Goal: Obtain resource: Download file/media

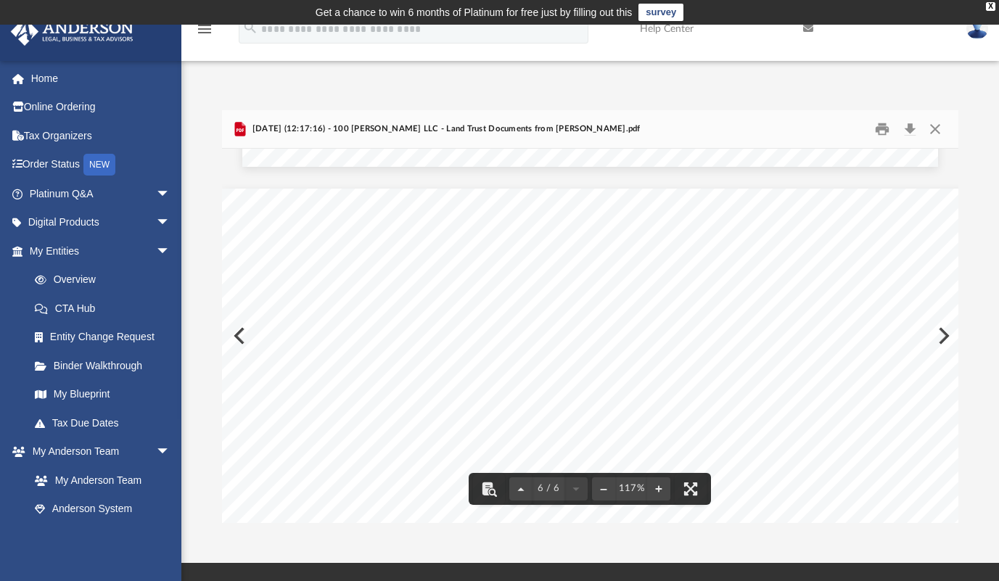
scroll to position [4568, 0]
click at [944, 329] on div "Page 6" at bounding box center [670, 513] width 896 height 696
click at [948, 335] on button "Preview" at bounding box center [942, 335] width 32 height 41
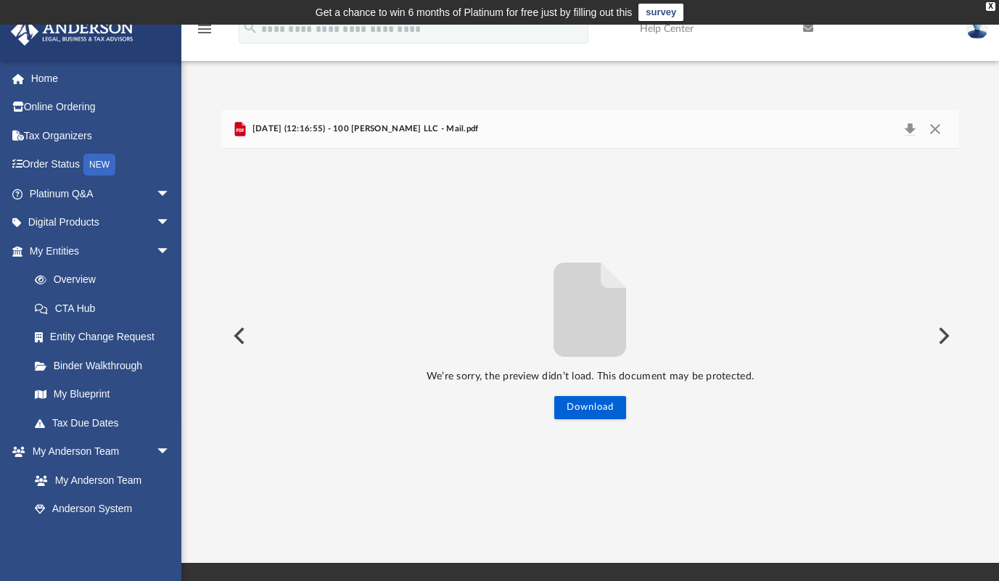
click at [941, 339] on button "Preview" at bounding box center [942, 335] width 32 height 41
click at [934, 131] on button "Close" at bounding box center [935, 129] width 26 height 20
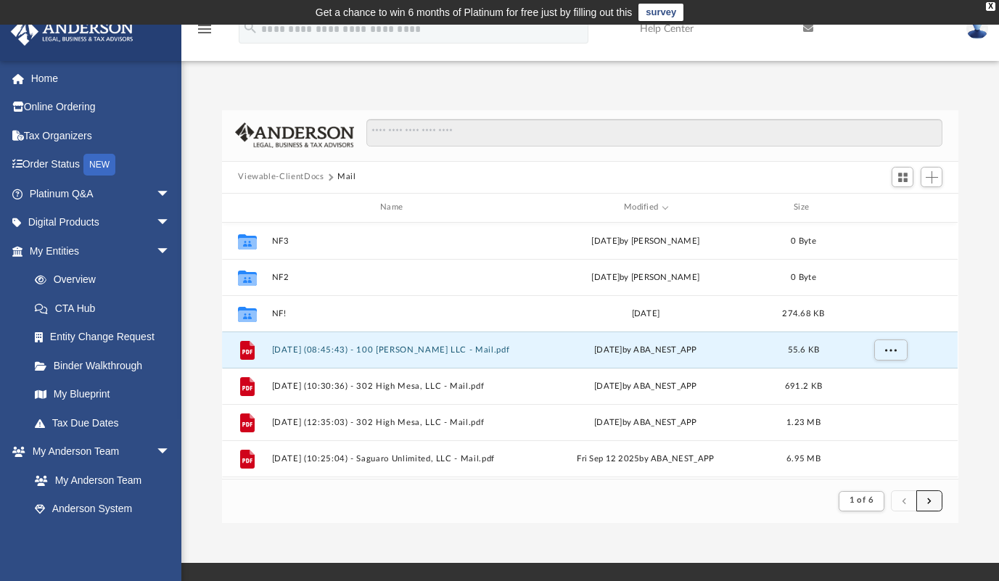
click at [930, 502] on span "submit" at bounding box center [929, 501] width 4 height 8
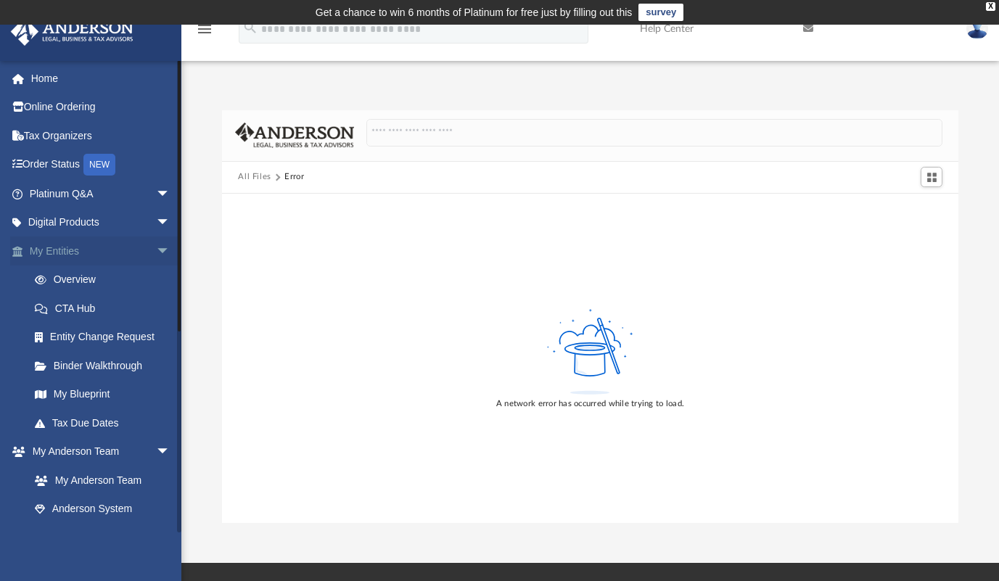
click at [93, 241] on link "My Entities arrow_drop_down" at bounding box center [101, 250] width 182 height 29
click at [156, 254] on span "arrow_drop_down" at bounding box center [170, 251] width 29 height 30
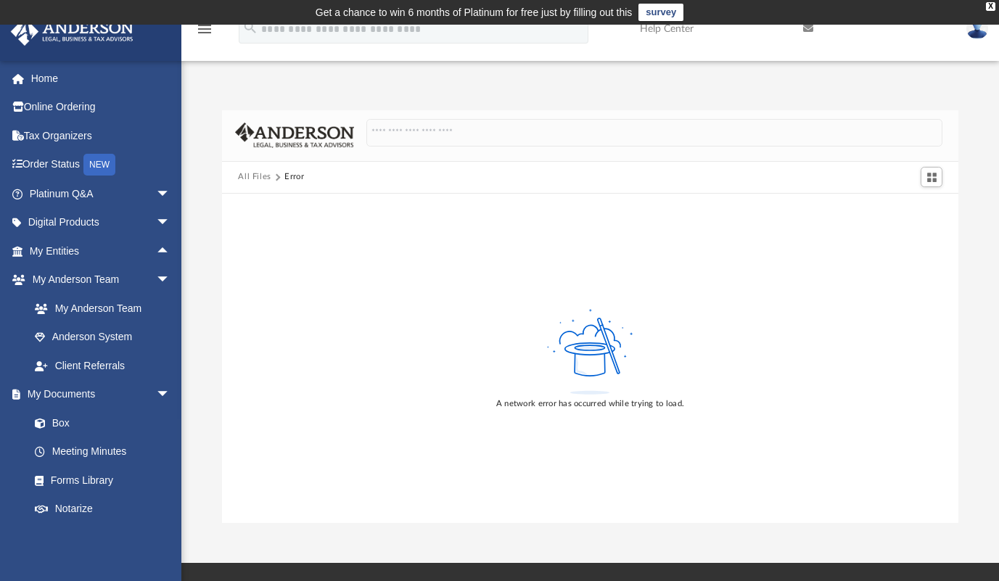
click at [85, 37] on img at bounding box center [72, 31] width 131 height 28
click at [51, 81] on link "Home" at bounding box center [101, 78] width 182 height 29
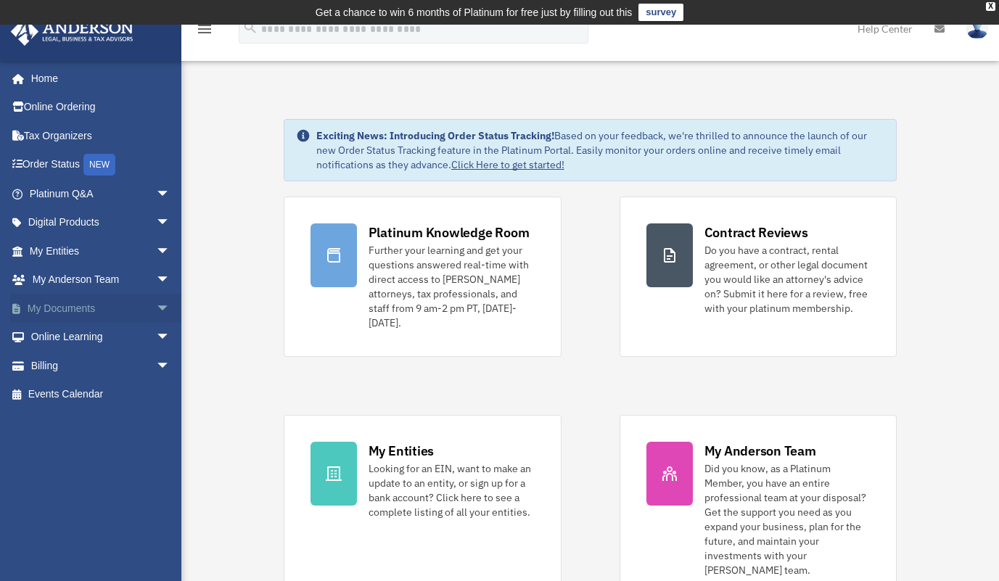
click at [117, 302] on link "My Documents arrow_drop_down" at bounding box center [101, 308] width 182 height 29
click at [156, 305] on span "arrow_drop_down" at bounding box center [170, 309] width 29 height 30
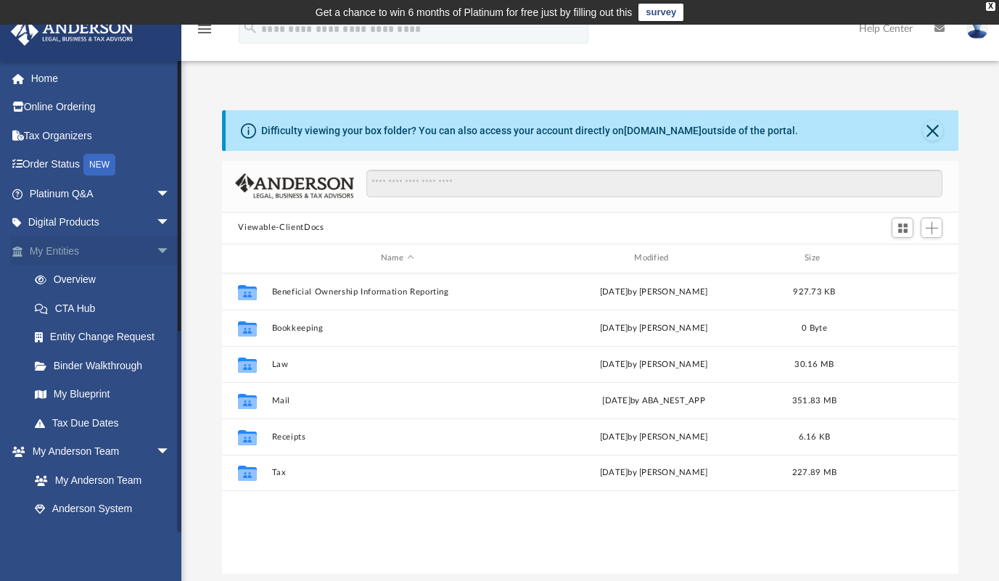
scroll to position [319, 725]
click at [137, 243] on link "My Entities arrow_drop_down" at bounding box center [101, 250] width 182 height 29
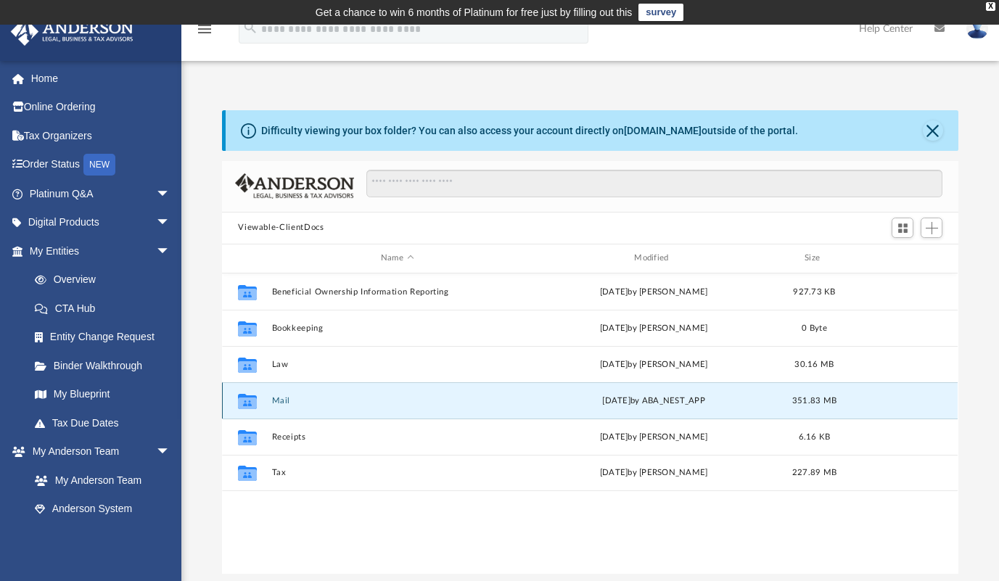
click at [276, 397] on button "Mail" at bounding box center [397, 400] width 250 height 9
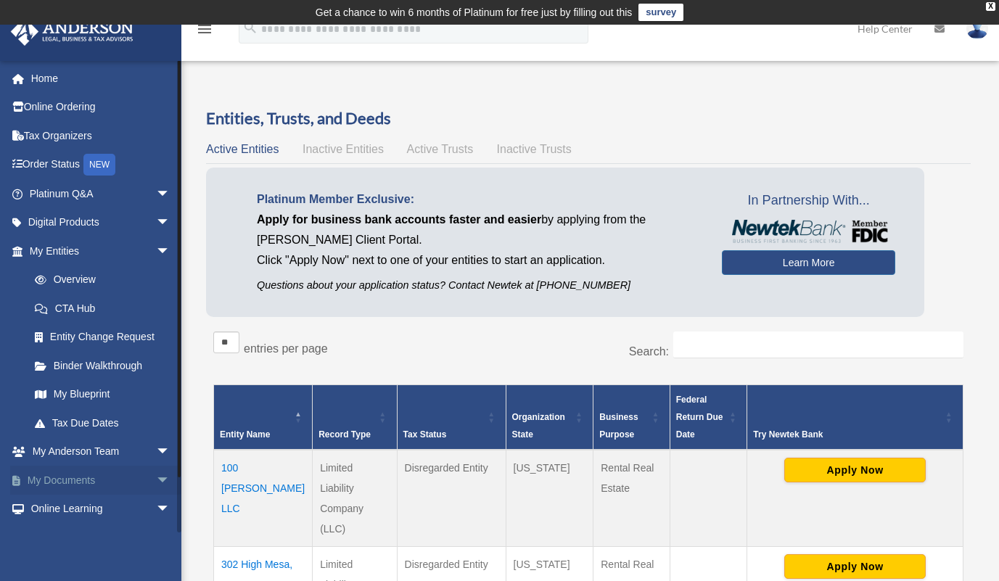
click at [156, 474] on span "arrow_drop_down" at bounding box center [170, 481] width 29 height 30
click at [60, 504] on link "Box" at bounding box center [106, 509] width 172 height 29
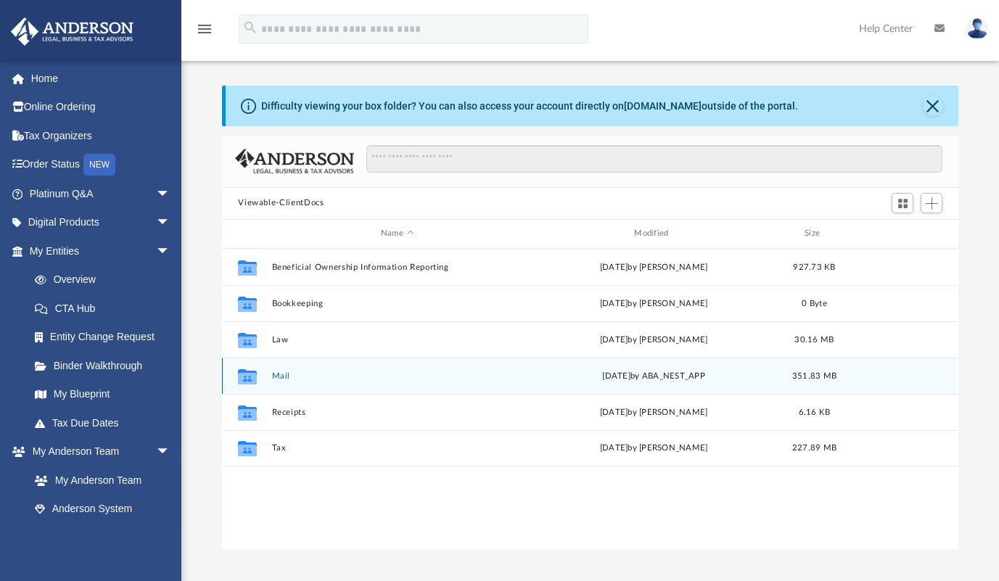
scroll to position [319, 725]
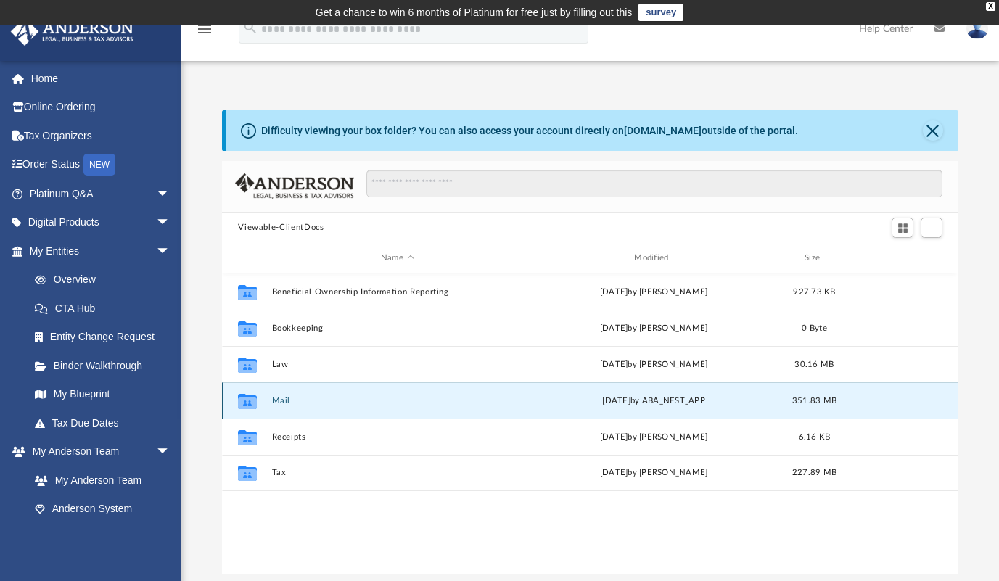
click at [284, 402] on button "Mail" at bounding box center [397, 400] width 250 height 9
click at [278, 400] on button "Mail" at bounding box center [397, 400] width 250 height 9
click at [279, 400] on button "Mail" at bounding box center [397, 400] width 250 height 9
click at [277, 401] on button "Mail" at bounding box center [397, 400] width 250 height 9
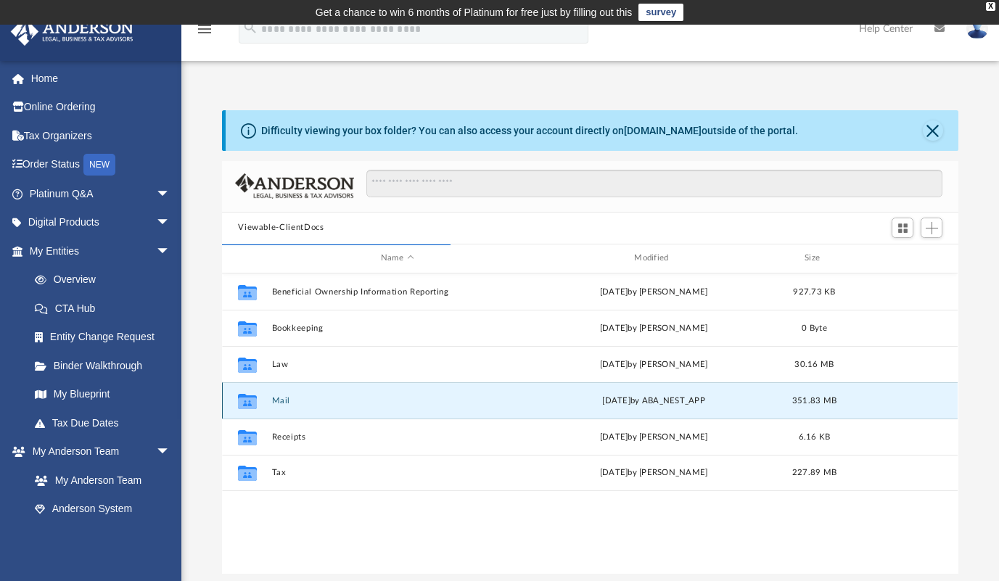
click at [279, 401] on button "Mail" at bounding box center [397, 400] width 250 height 9
click at [278, 400] on button "Mail" at bounding box center [397, 400] width 250 height 9
click at [156, 251] on span "arrow_drop_down" at bounding box center [170, 251] width 29 height 30
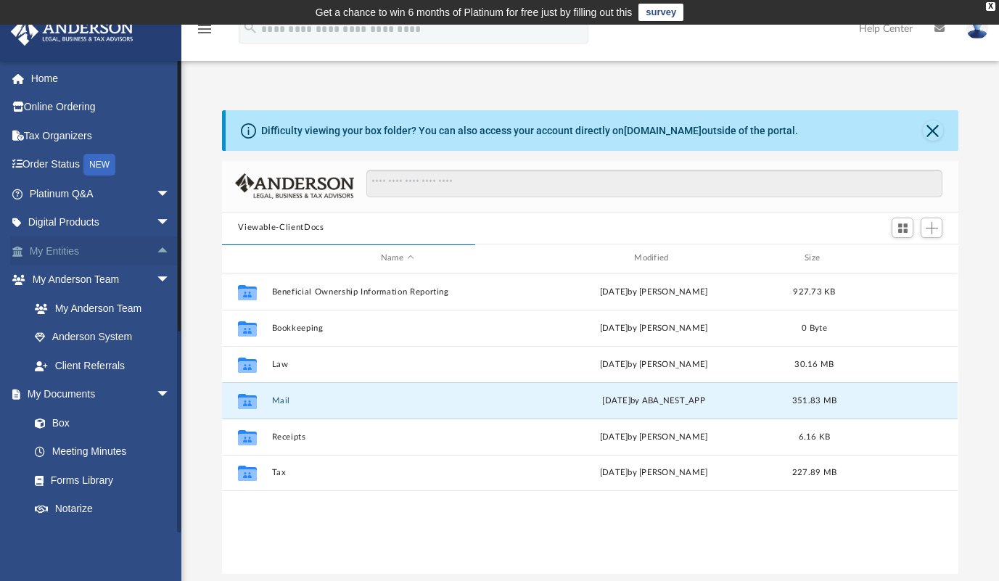
click at [156, 251] on span "arrow_drop_up" at bounding box center [170, 251] width 29 height 30
click at [156, 251] on span "arrow_drop_down" at bounding box center [170, 251] width 29 height 30
click at [58, 423] on link "Box" at bounding box center [106, 422] width 172 height 29
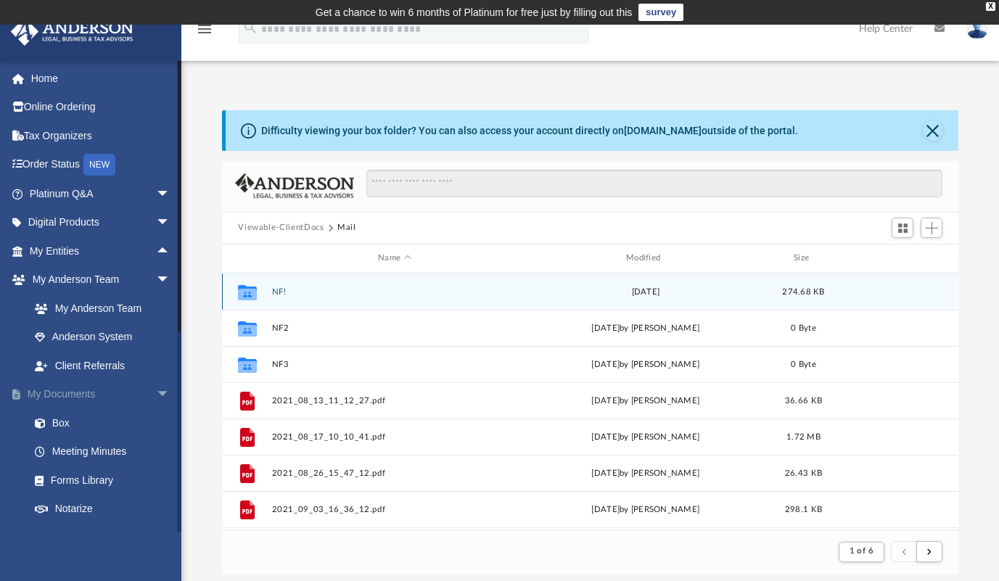
scroll to position [274, 725]
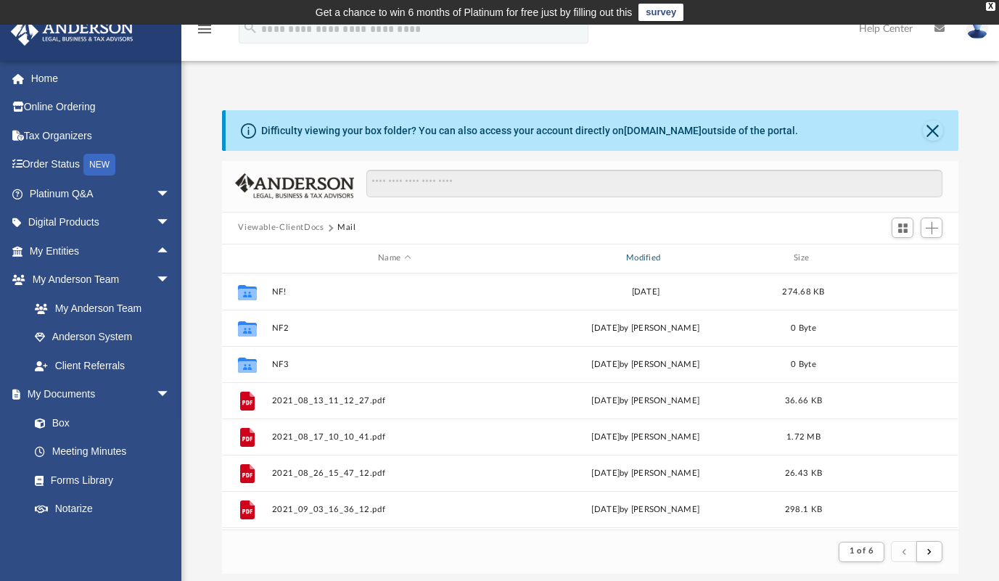
click at [645, 257] on div "Modified" at bounding box center [645, 258] width 245 height 13
click at [648, 255] on div "Modified" at bounding box center [645, 258] width 245 height 13
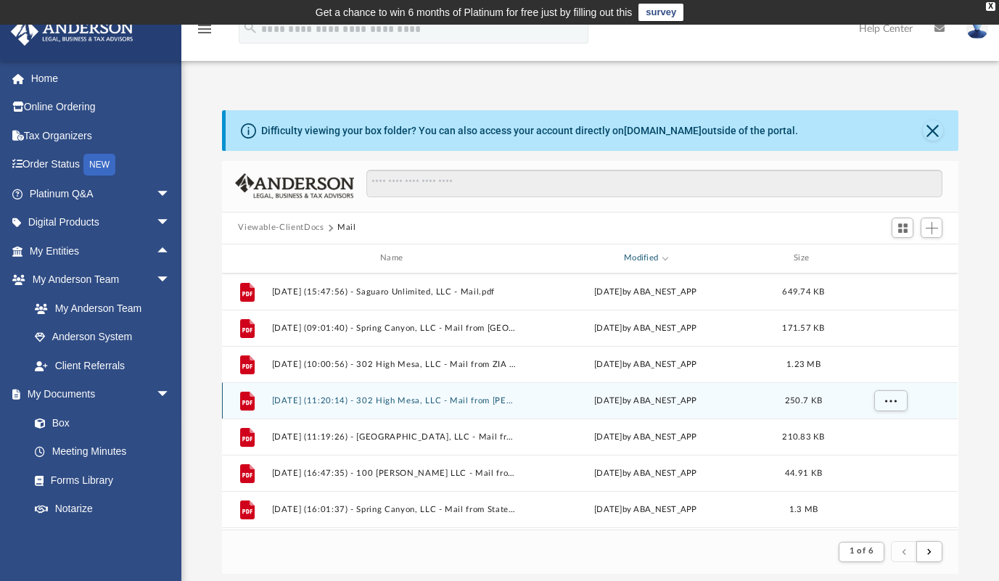
scroll to position [363, 0]
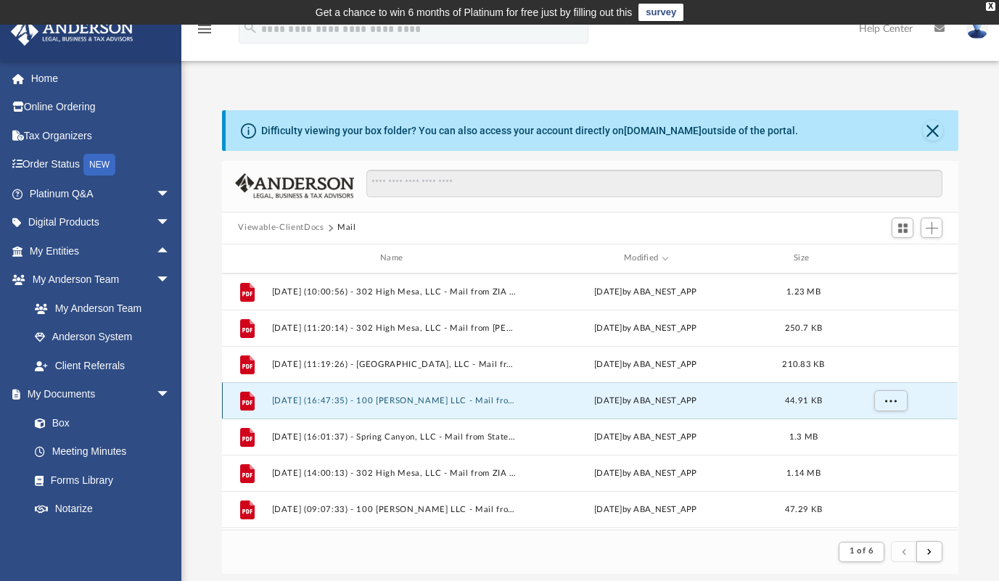
click at [467, 399] on button "2025.07.24 (16:47:35) - 100 Butler LLC - Mail from NEW MEXICO BANK.pdf" at bounding box center [394, 400] width 245 height 9
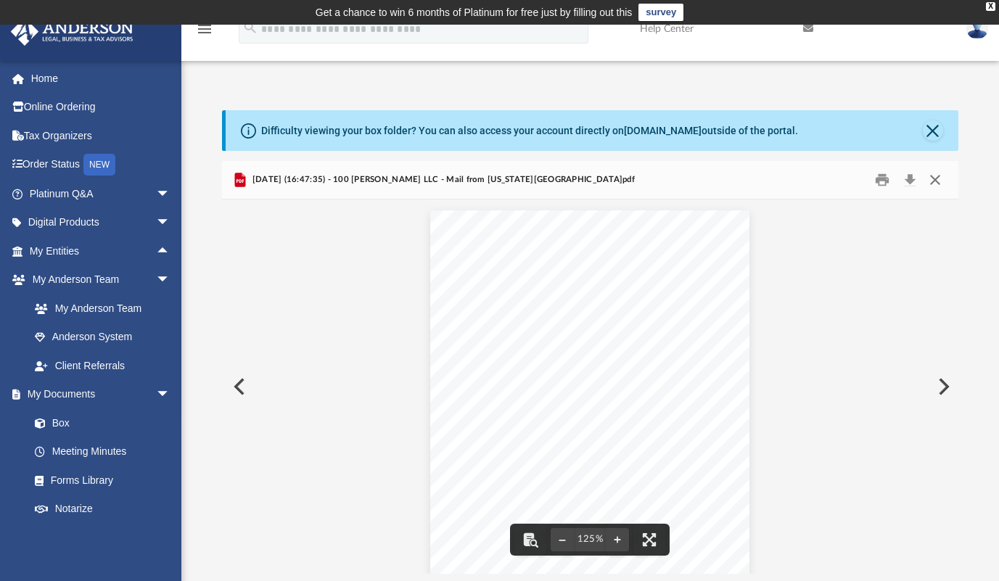
click at [934, 178] on button "Close" at bounding box center [935, 179] width 26 height 22
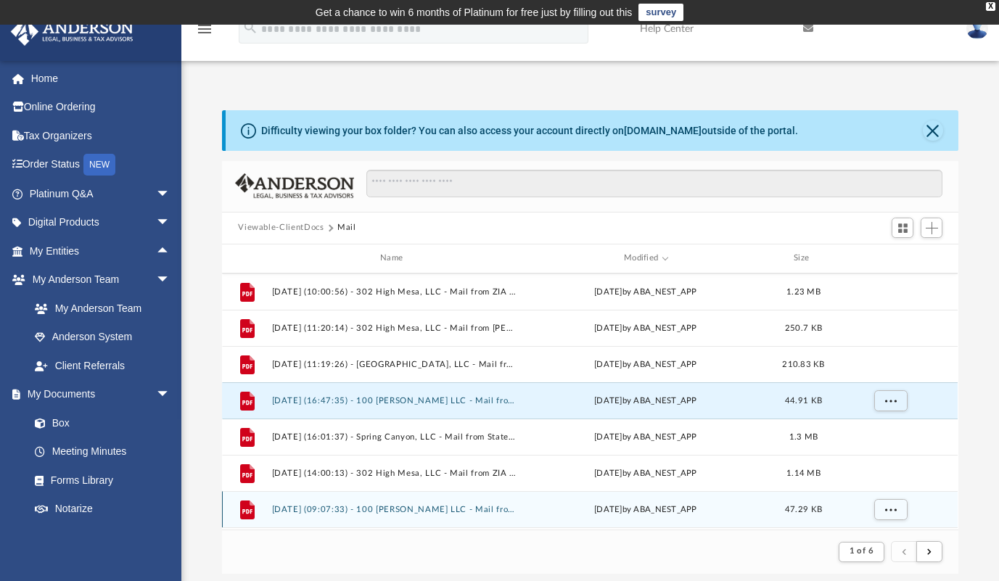
click at [413, 505] on button "2025.06.26 (09:07:33) - 100 Butler LLC - Mail from 100 BUTLER LLC.pdf" at bounding box center [394, 509] width 245 height 9
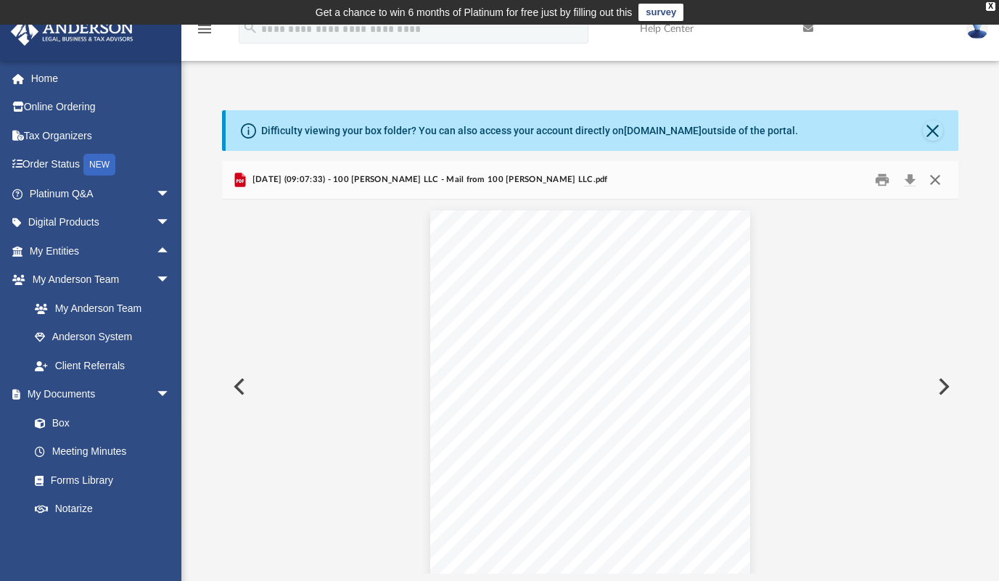
click at [937, 176] on button "Close" at bounding box center [935, 179] width 26 height 22
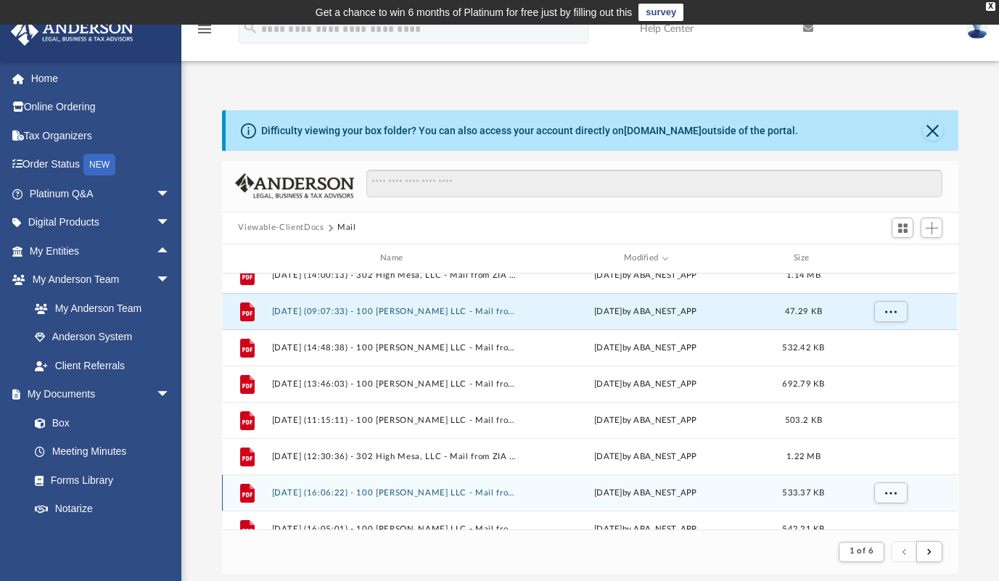
scroll to position [580, 0]
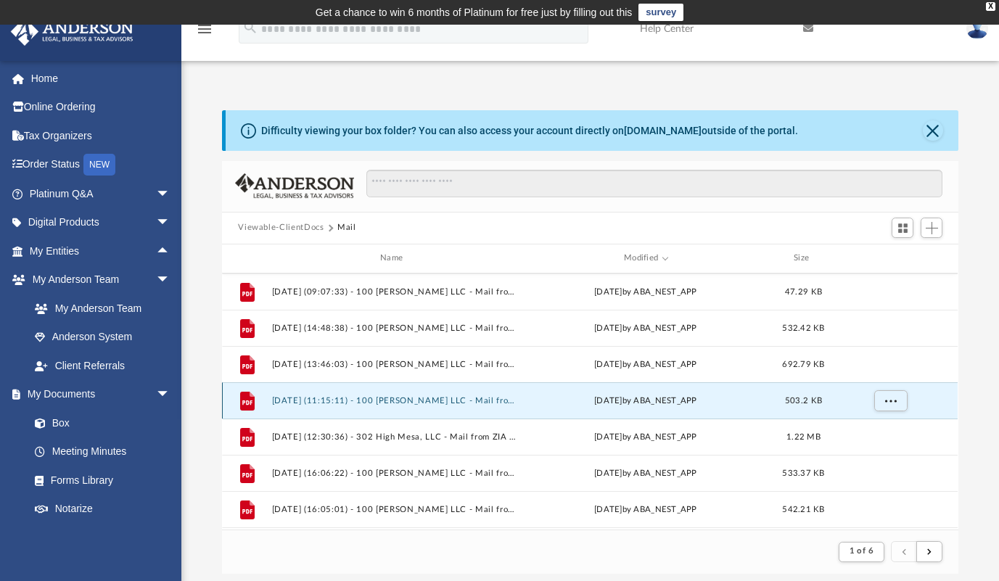
click at [413, 398] on button "2025.06.18 (11:15:11) - 100 Butler LLC - Mail from Stephanie J. Warren.pdf" at bounding box center [394, 400] width 245 height 9
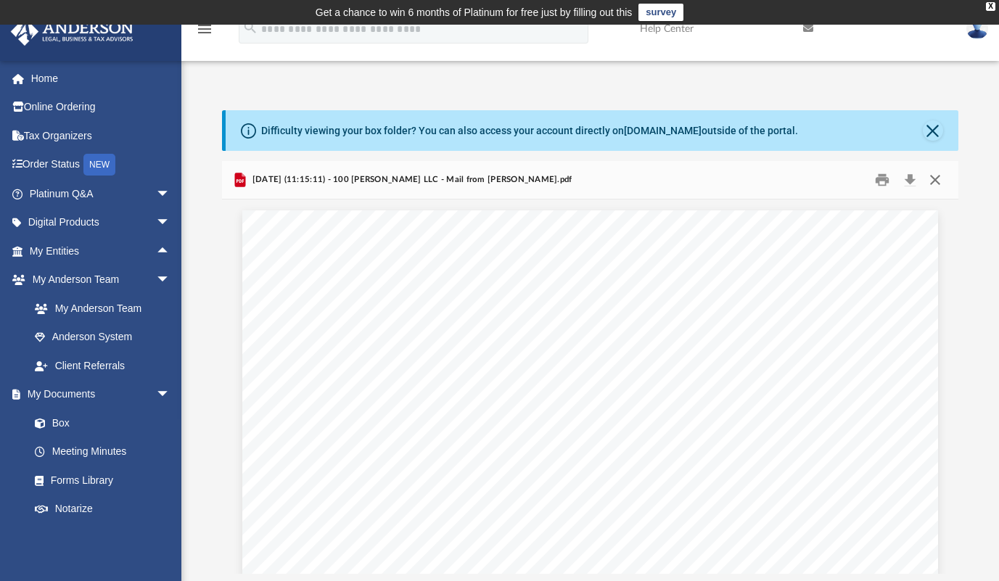
click at [936, 180] on button "Close" at bounding box center [935, 179] width 26 height 22
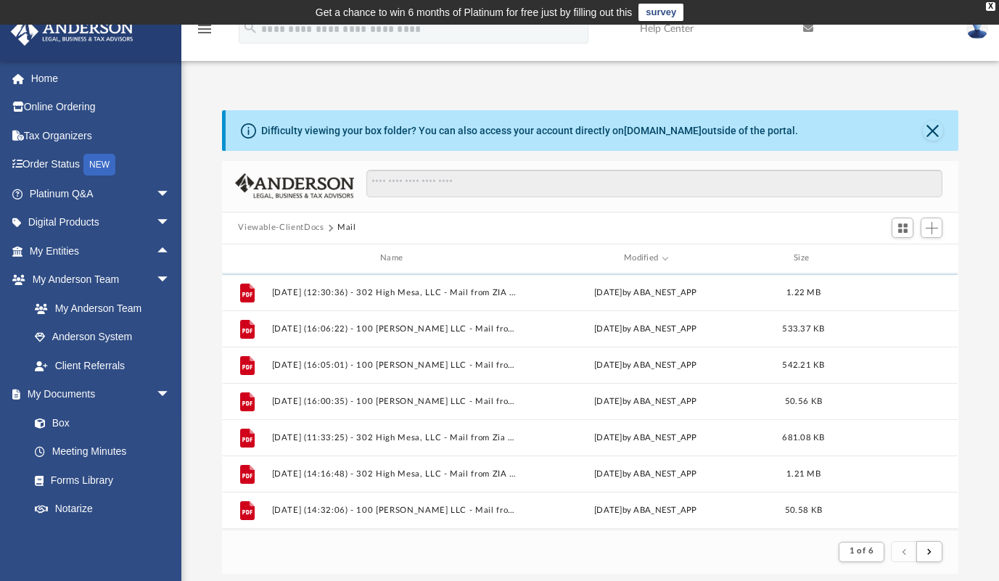
scroll to position [725, 0]
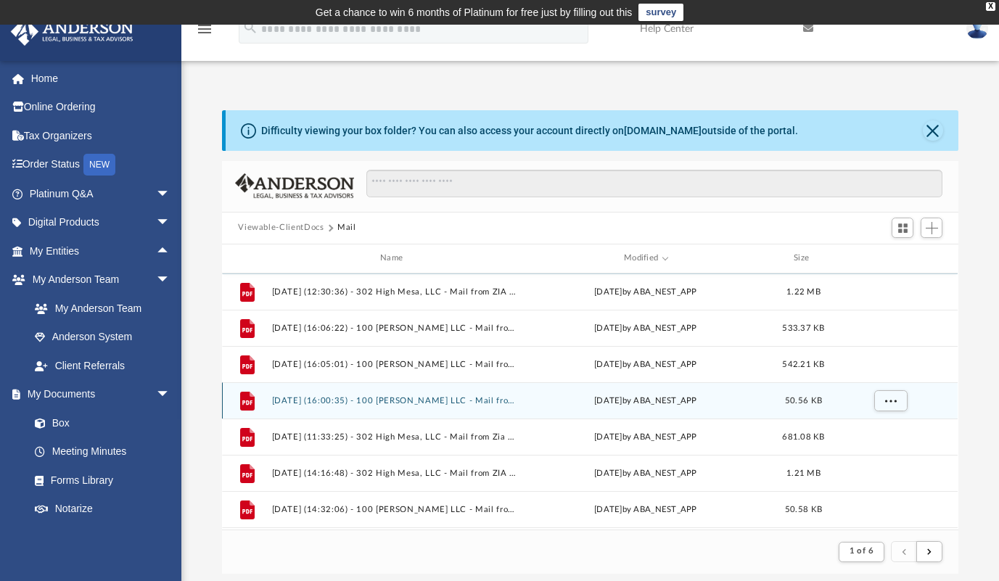
click at [387, 400] on button "2025.05.27 (16:00:35) - 100 Butler LLC - Mail from 100 BUTLER LLC.pdf" at bounding box center [394, 400] width 245 height 9
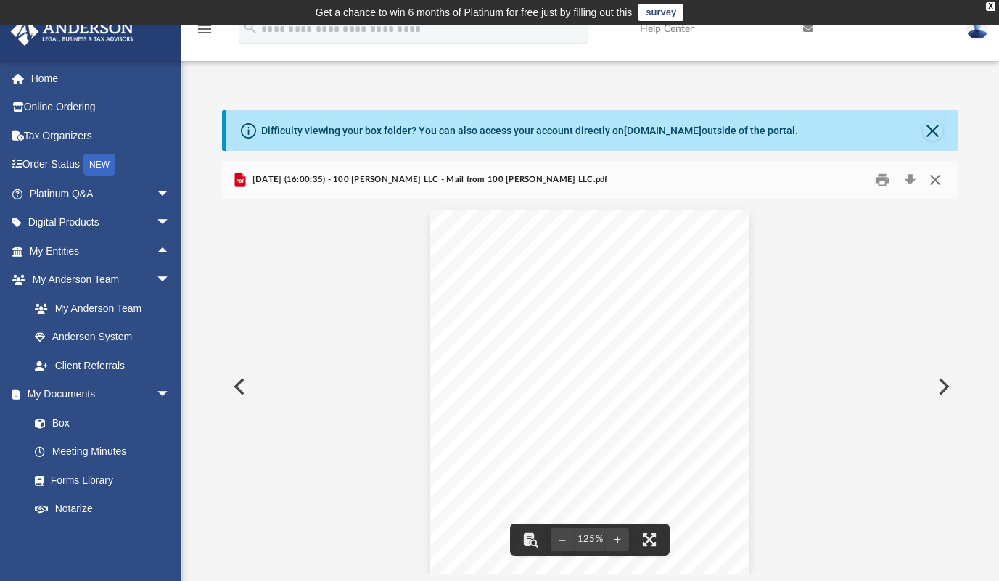
click at [938, 178] on button "Close" at bounding box center [935, 179] width 26 height 22
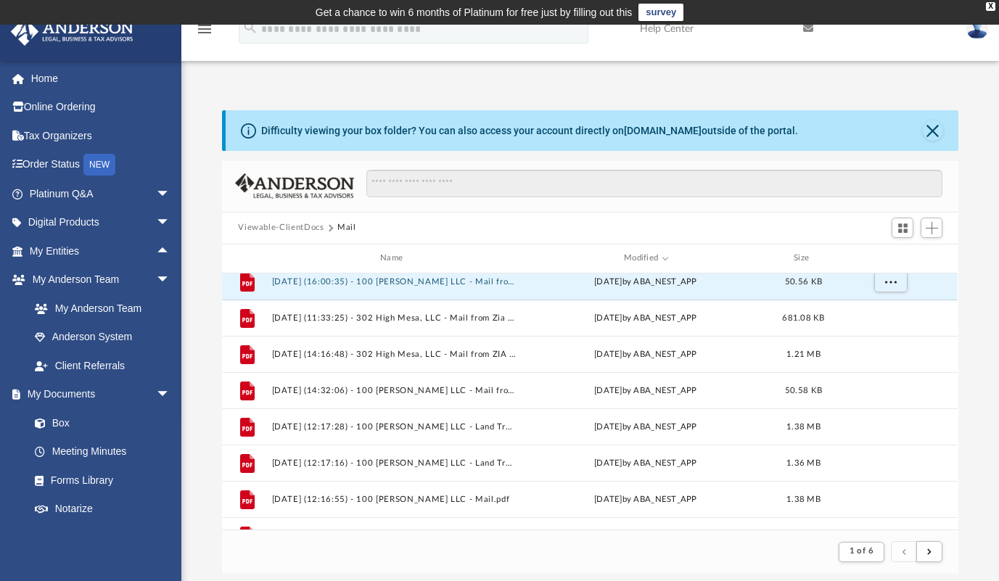
scroll to position [870, 0]
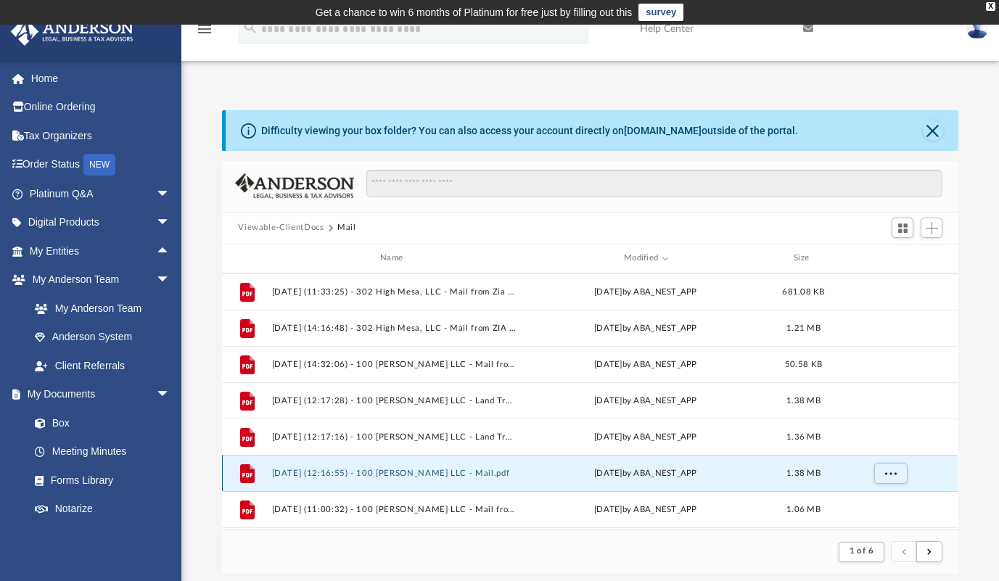
click at [411, 476] on button "[DATE] (12:16:55) - 100 [PERSON_NAME] LLC - Mail.pdf" at bounding box center [394, 472] width 245 height 9
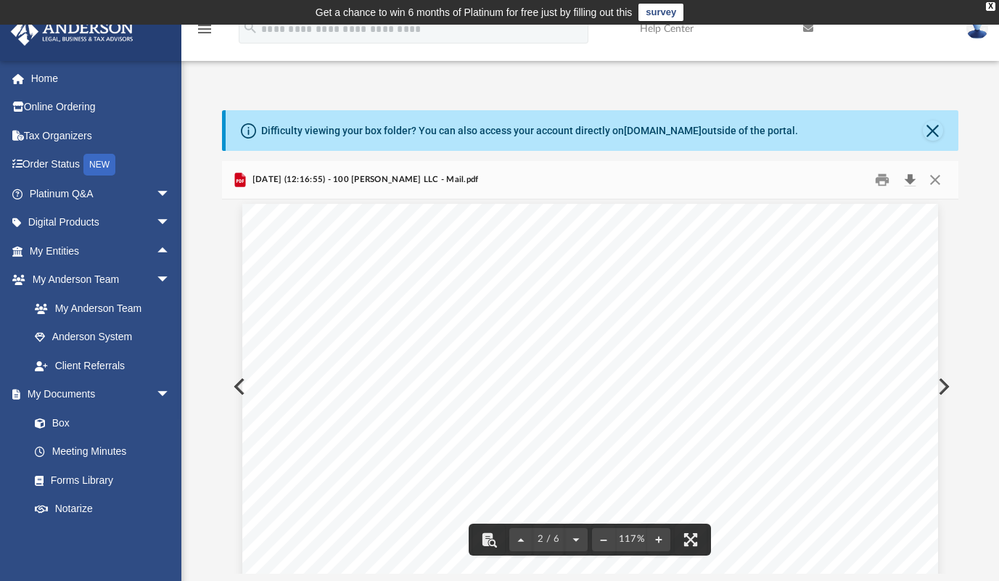
scroll to position [943, 0]
click at [937, 177] on button "Close" at bounding box center [935, 179] width 26 height 22
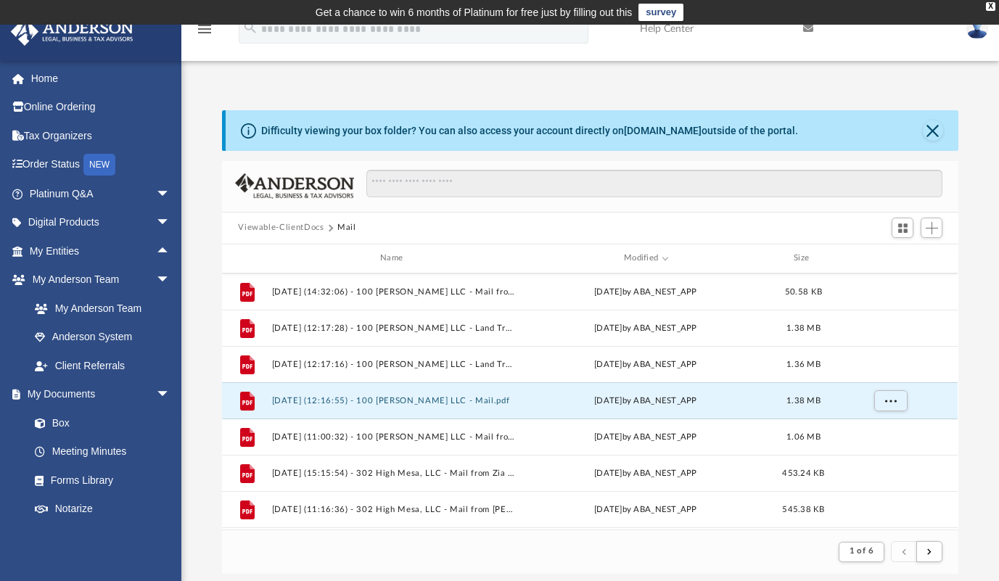
scroll to position [1015, 0]
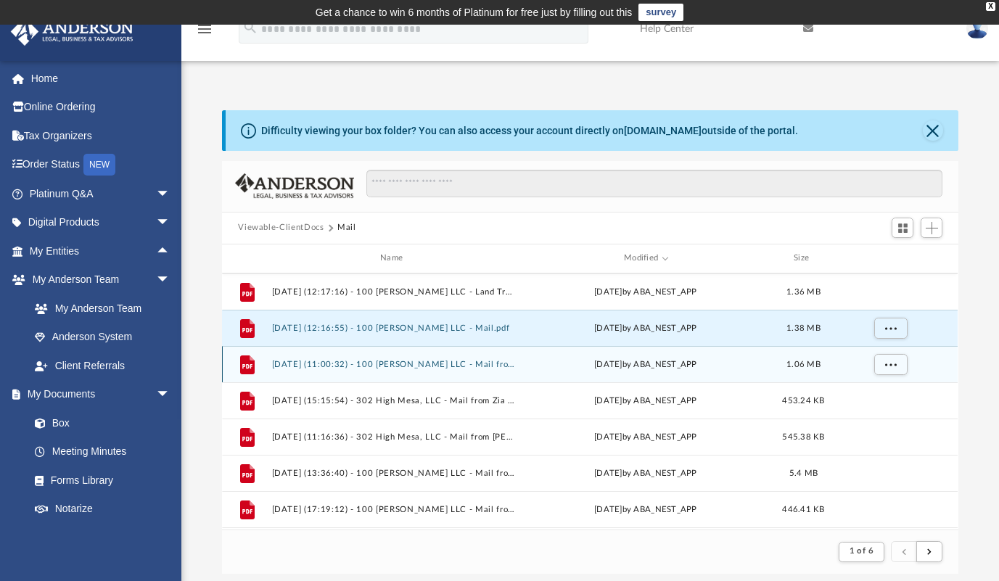
click at [458, 364] on button "[DATE] (11:00:32) - 100 [PERSON_NAME] LLC - Mail from [PERSON_NAME]pdf" at bounding box center [394, 364] width 245 height 9
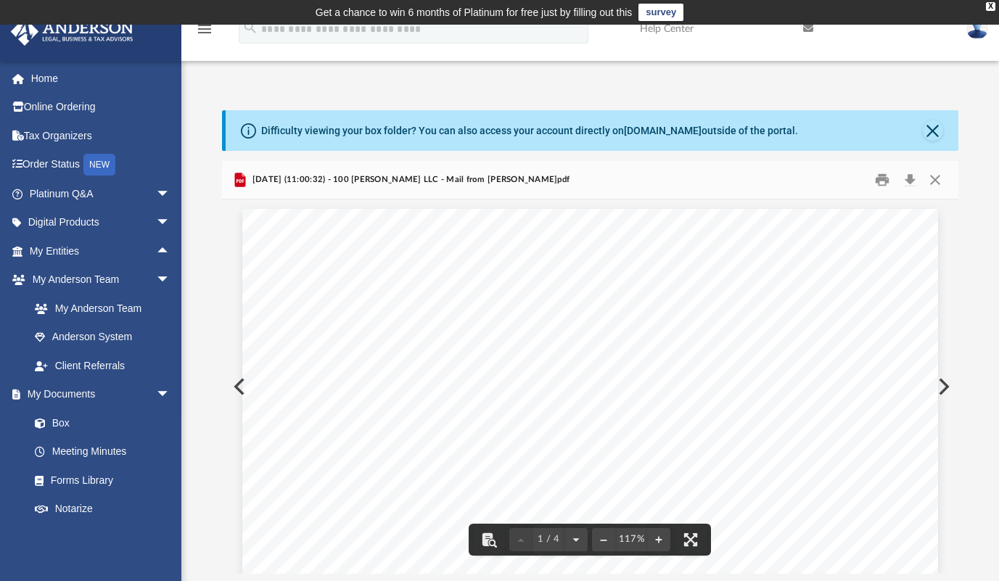
scroll to position [0, 0]
click at [939, 181] on button "Close" at bounding box center [935, 179] width 26 height 22
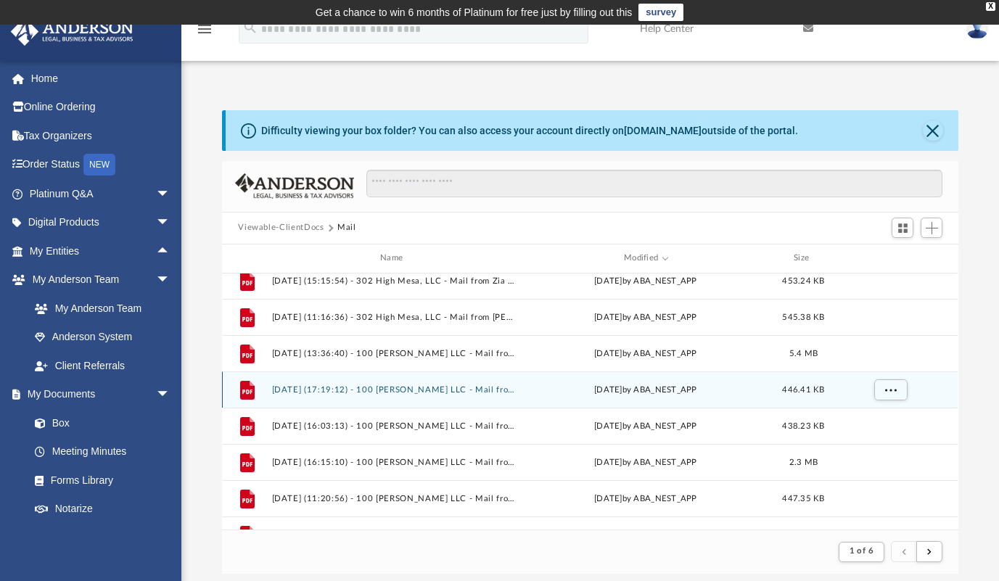
scroll to position [1160, 0]
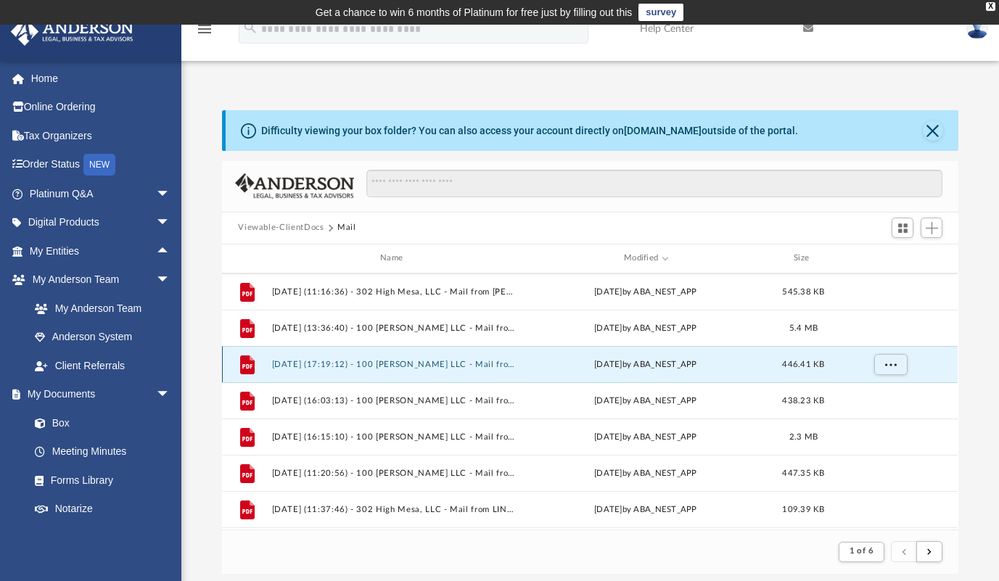
click at [450, 364] on button "2025.03.24 (17:19:12) - 100 Butler LLC - Mail from American Modern Property and…" at bounding box center [394, 364] width 245 height 9
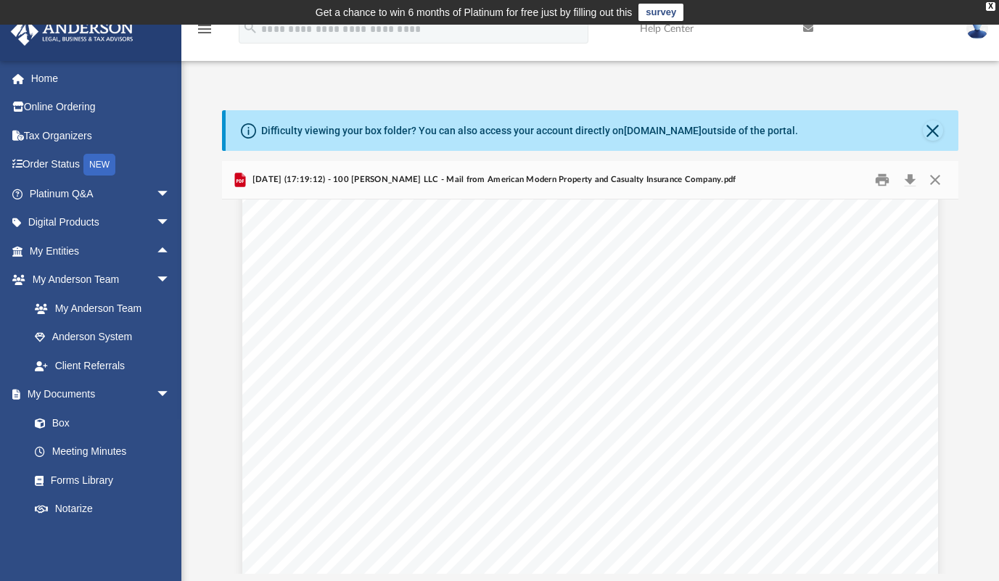
scroll to position [0, 0]
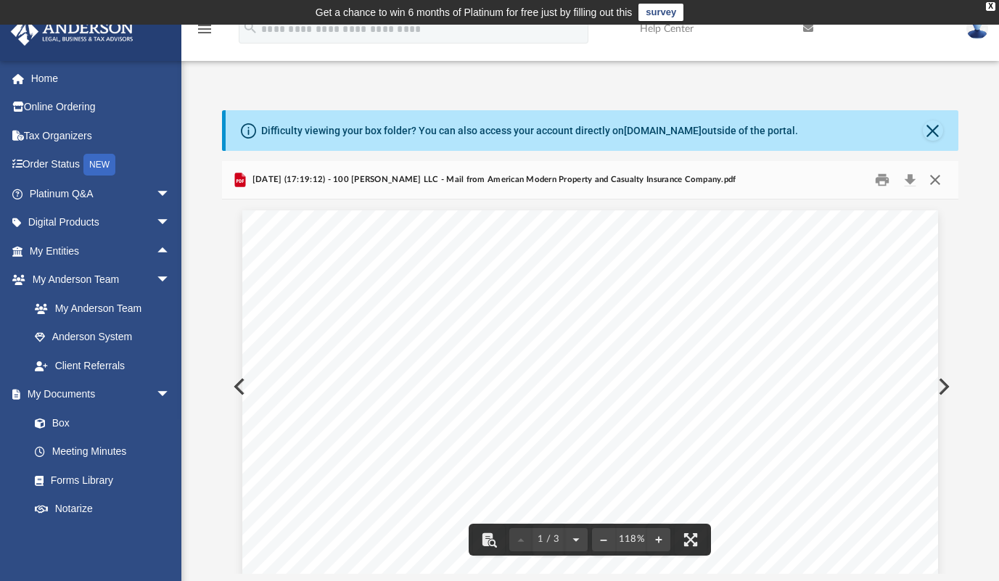
click at [930, 178] on button "Close" at bounding box center [935, 179] width 26 height 22
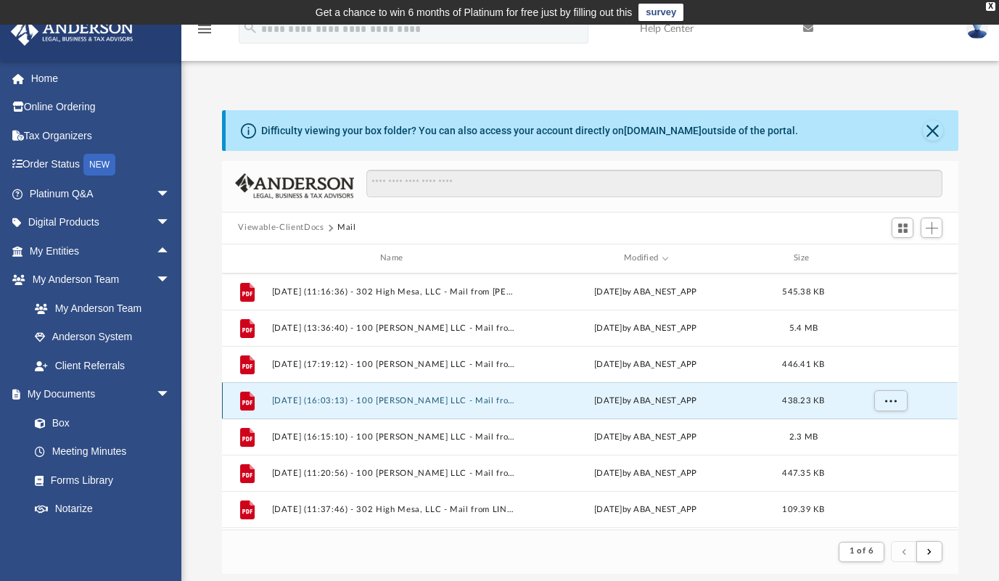
click at [355, 397] on button "2025.03.24 (16:03:13) - 100 Butler LLC - Mail from AMERICAN MODERN PROPERTY AND…" at bounding box center [394, 400] width 245 height 9
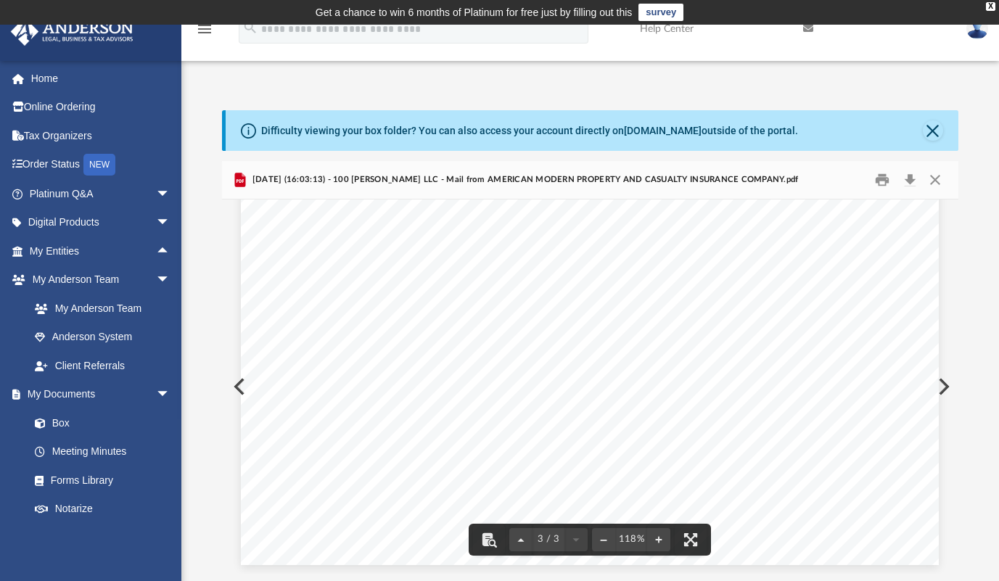
scroll to position [2393, 0]
click at [937, 181] on button "Close" at bounding box center [935, 179] width 26 height 22
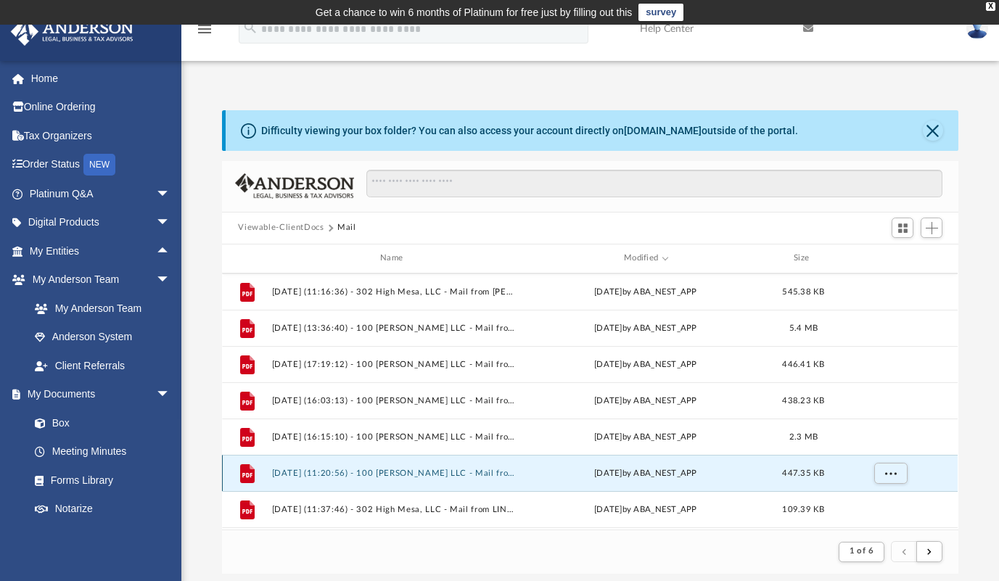
click at [442, 474] on button "2025.03.18 (11:20:56) - 100 Butler LLC - Mail from American Modern Property and…" at bounding box center [394, 472] width 245 height 9
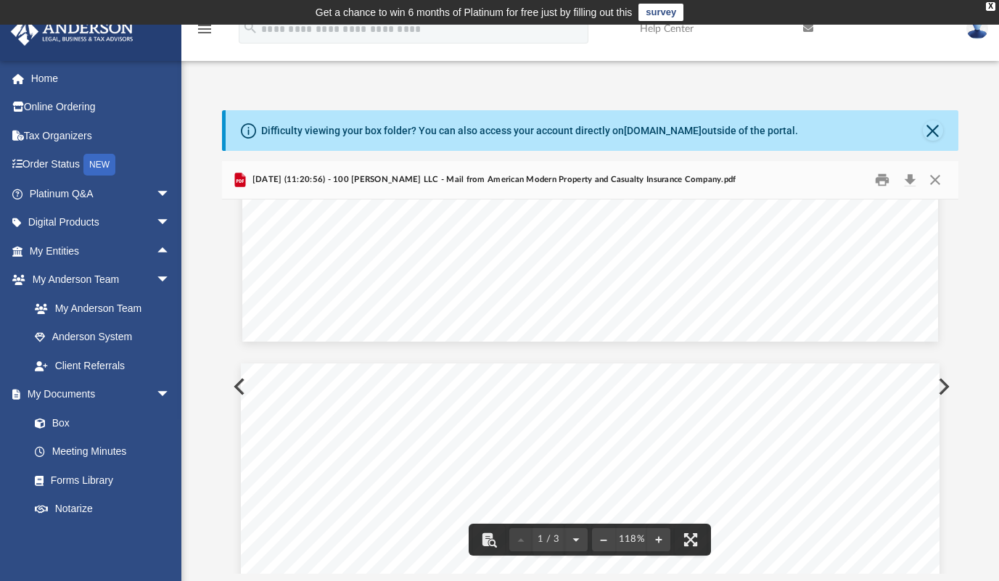
scroll to position [725, 0]
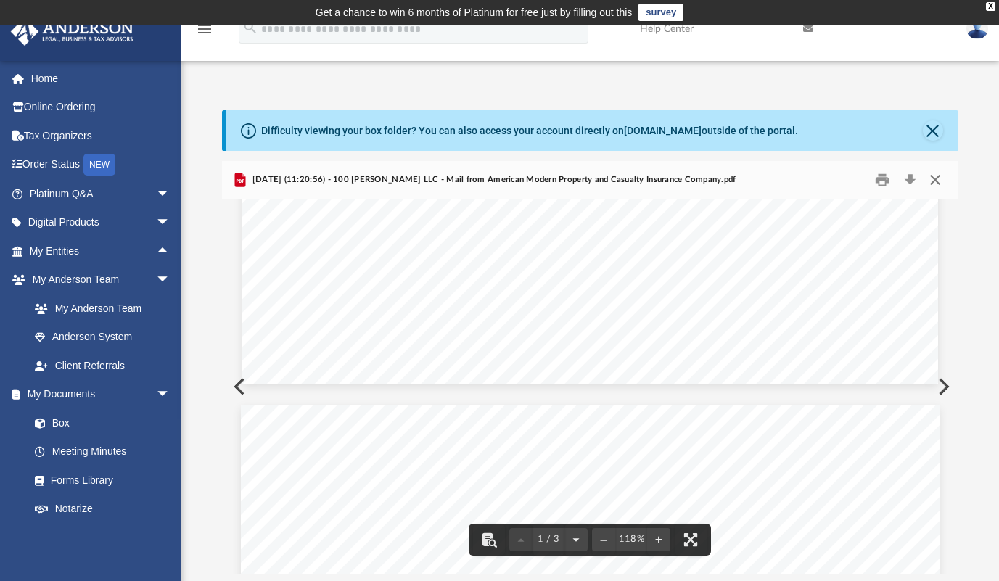
click at [939, 184] on button "Close" at bounding box center [935, 179] width 26 height 22
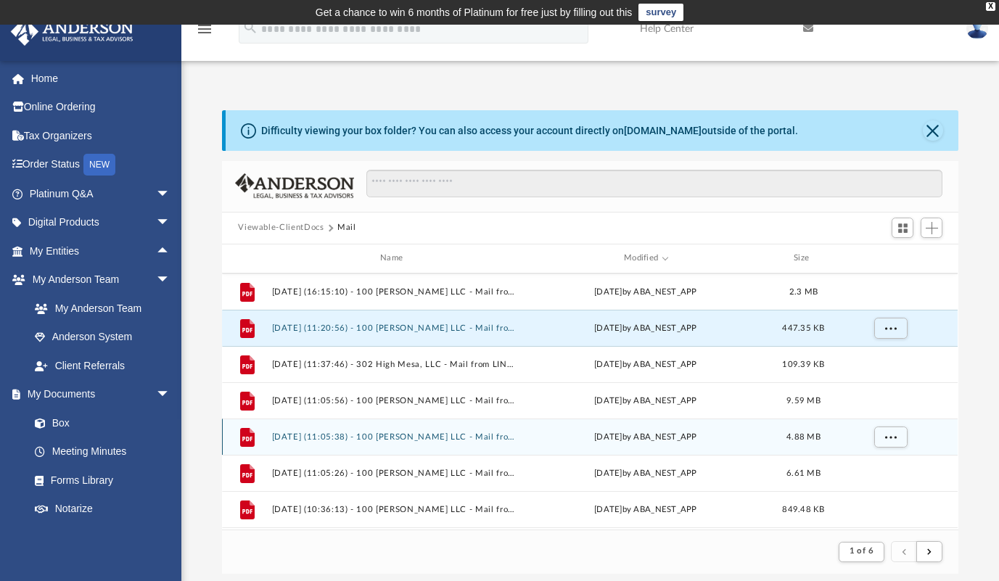
scroll to position [1378, 0]
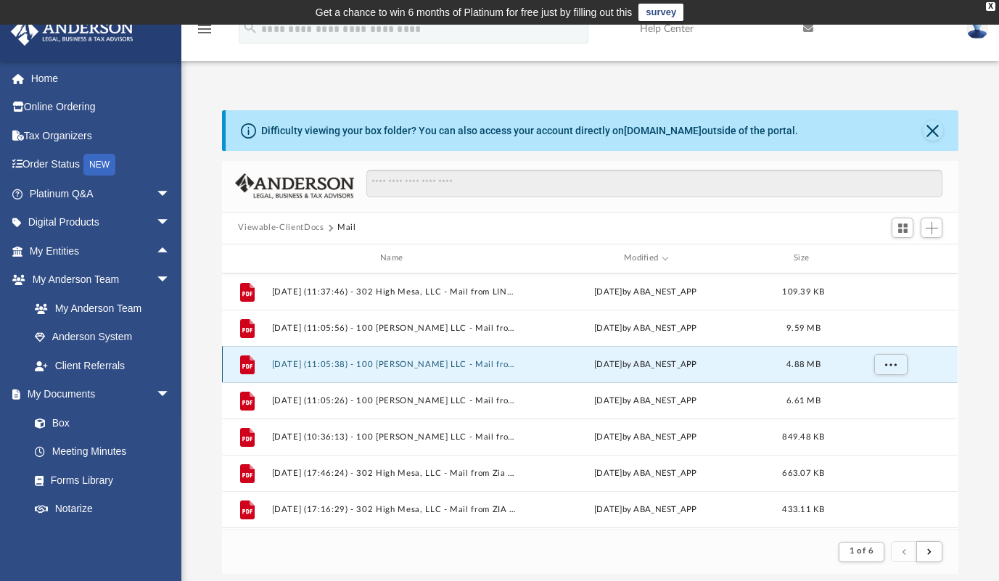
click at [451, 364] on button "2025.03.14 (11:05:38) - 100 Butler LLC - Mail from American Modern Property and…" at bounding box center [394, 364] width 245 height 9
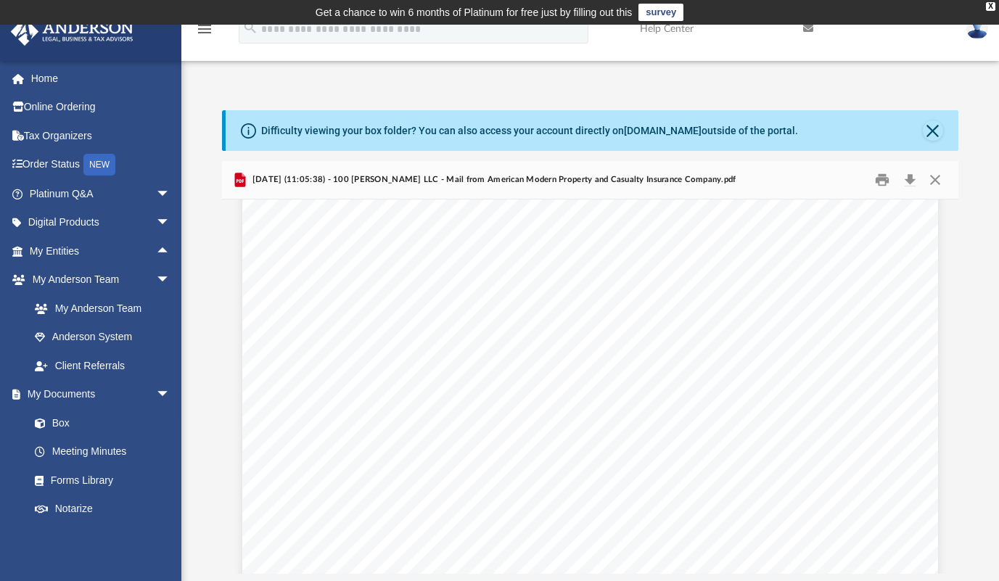
scroll to position [1958, 0]
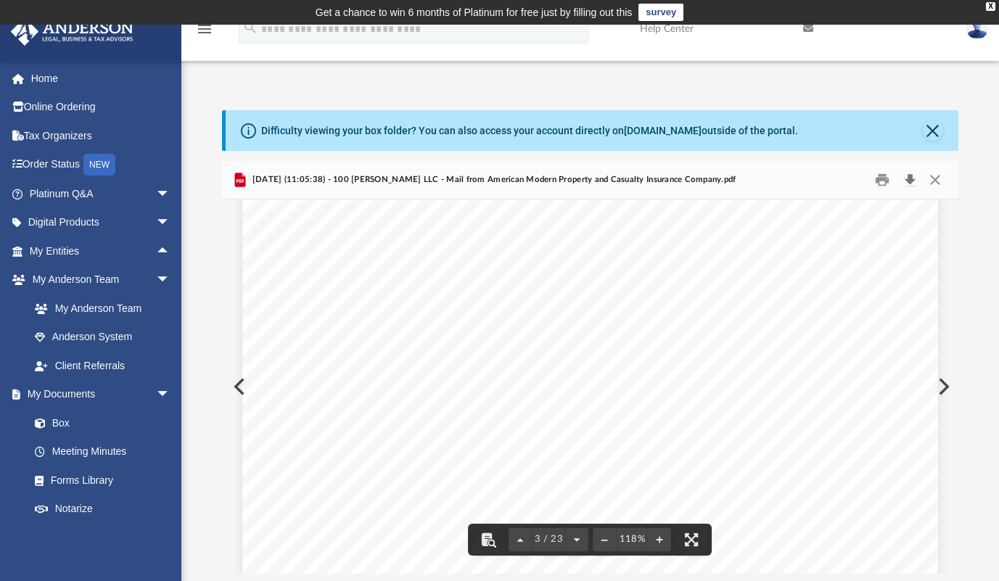
click at [909, 177] on button "Download" at bounding box center [909, 179] width 26 height 22
click at [935, 175] on button "Close" at bounding box center [935, 179] width 26 height 22
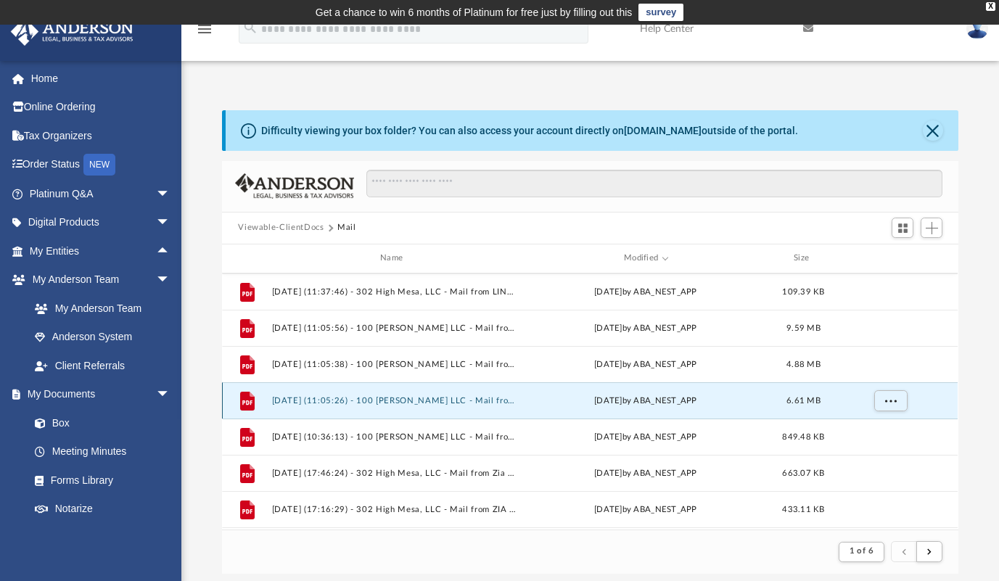
click at [398, 397] on button "2025.03.14 (11:05:26) - 100 Butler LLC - Mail from American Modern Property and…" at bounding box center [394, 400] width 245 height 9
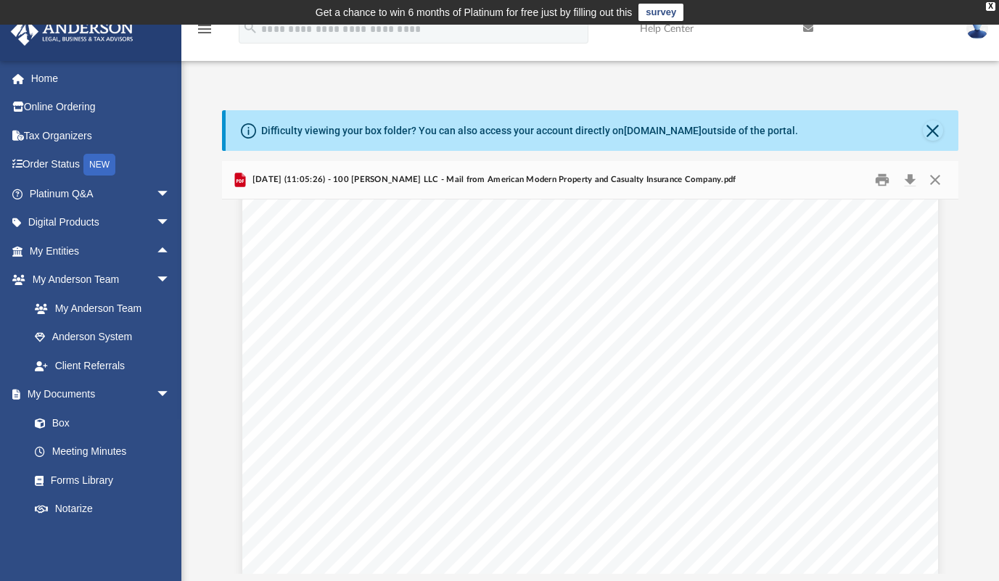
scroll to position [1233, 0]
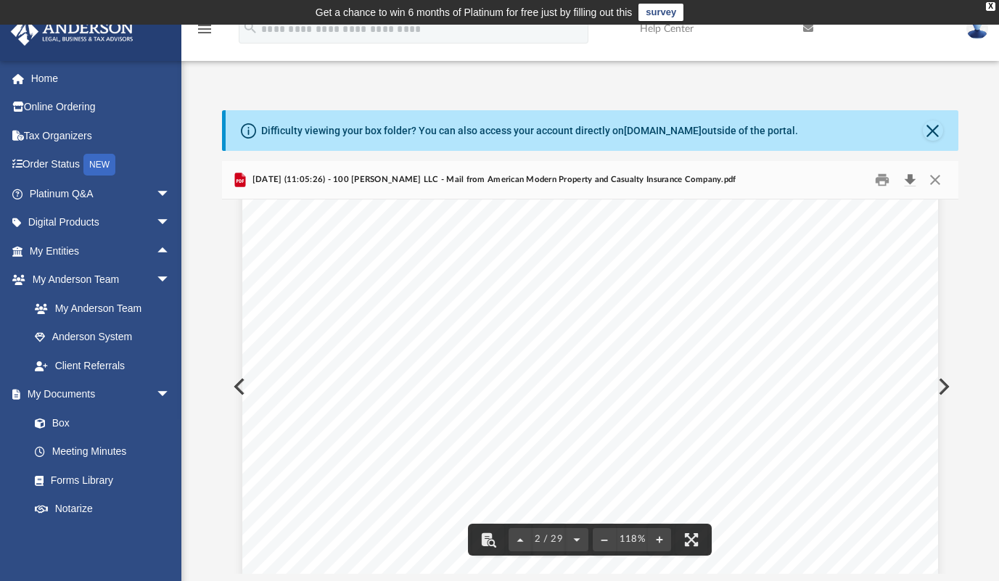
click at [909, 178] on button "Download" at bounding box center [909, 179] width 26 height 22
click at [936, 180] on button "Close" at bounding box center [935, 179] width 26 height 22
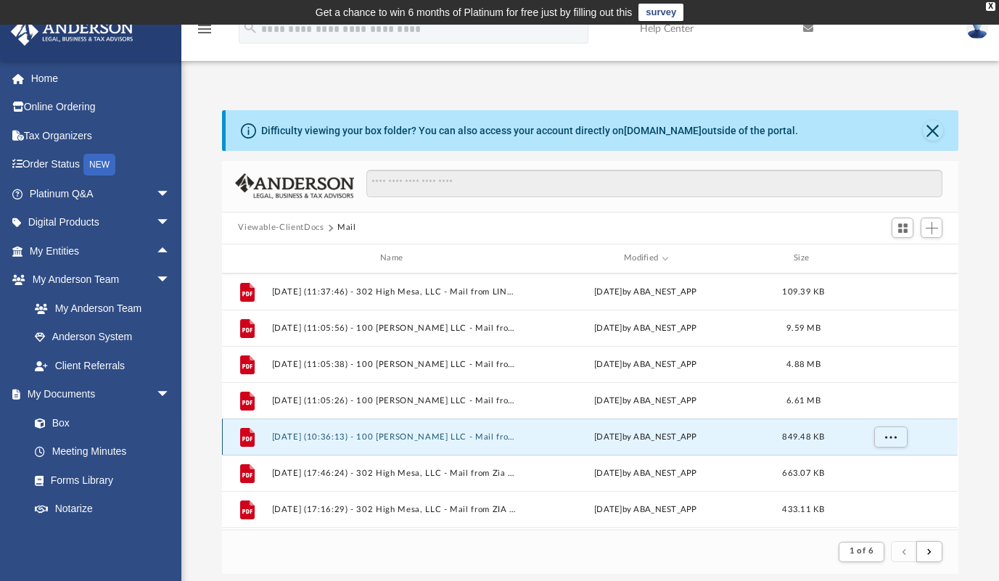
click at [365, 434] on button "2025.03.14 (10:36:13) - 100 Butler LLC - Mail from American Modern Property and…" at bounding box center [394, 436] width 245 height 9
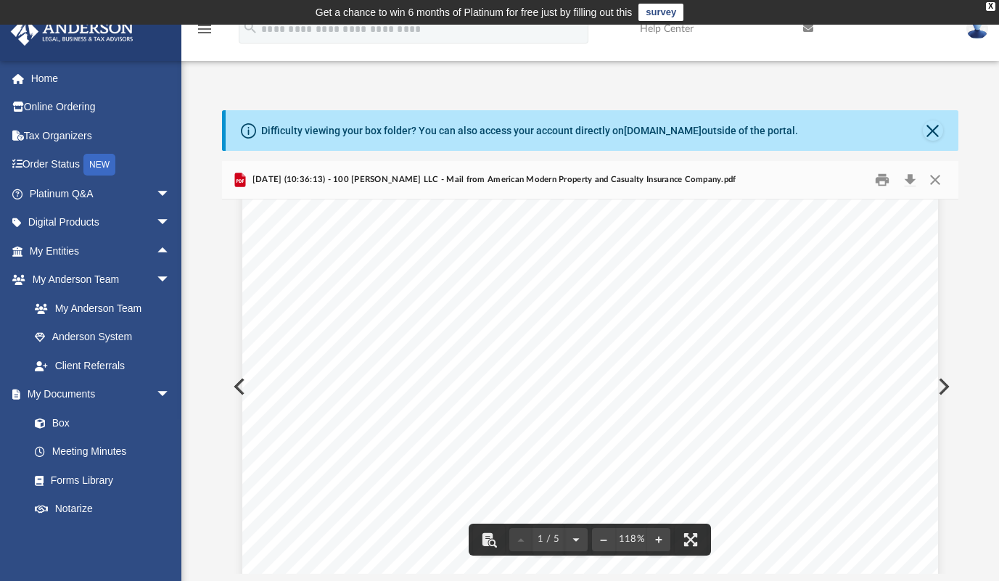
scroll to position [0, 0]
click at [909, 181] on button "Download" at bounding box center [909, 179] width 26 height 22
click at [933, 179] on button "Close" at bounding box center [935, 179] width 26 height 22
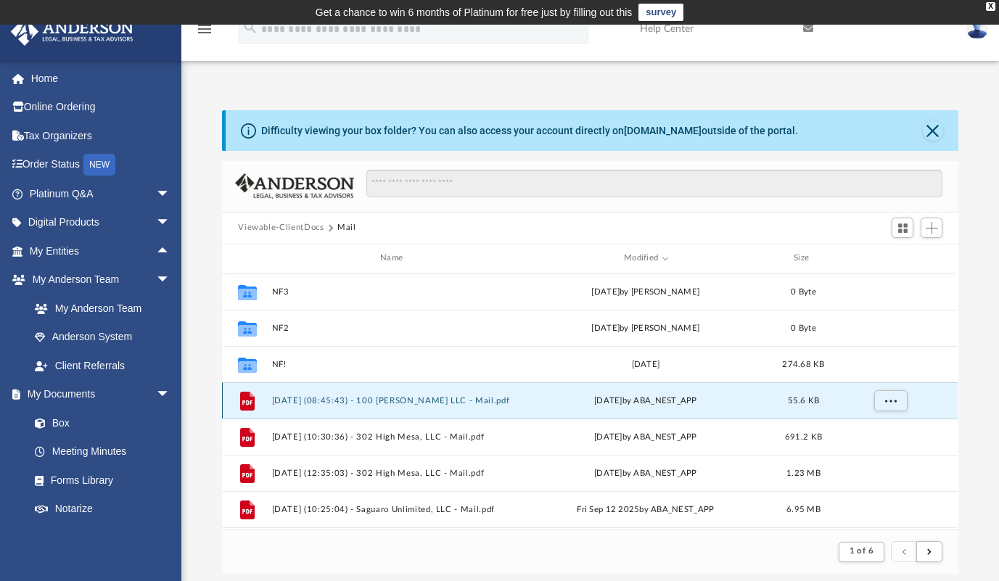
click at [437, 397] on button "[DATE] (08:45:43) - 100 [PERSON_NAME] LLC - Mail.pdf" at bounding box center [394, 400] width 245 height 9
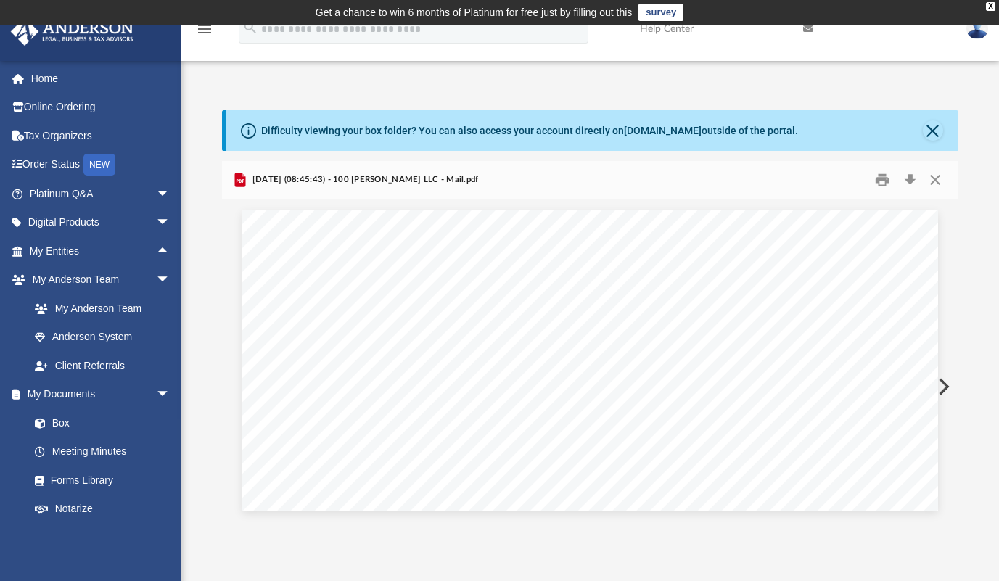
click at [943, 384] on button "Preview" at bounding box center [942, 386] width 32 height 41
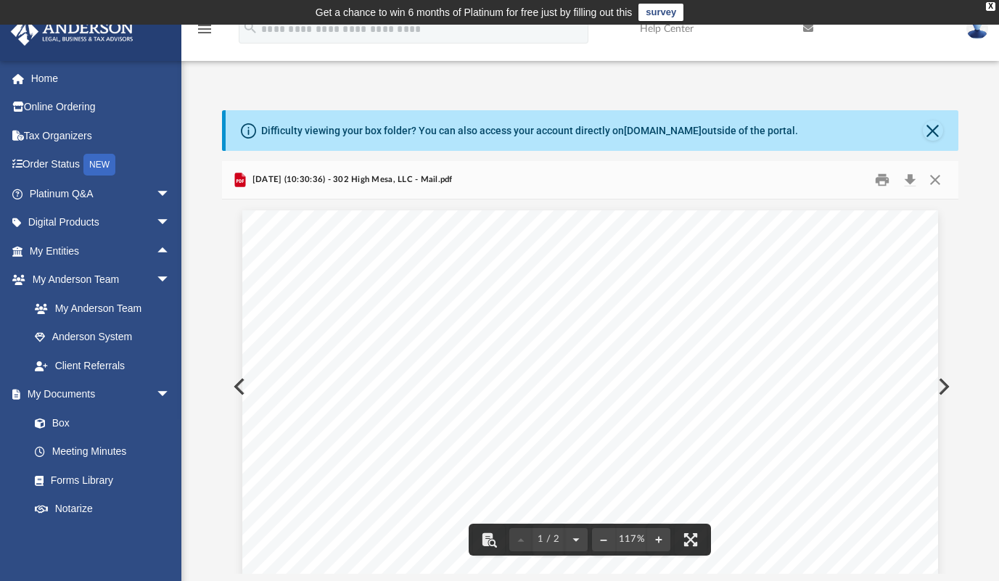
click at [949, 388] on button "Preview" at bounding box center [942, 386] width 32 height 41
click at [933, 175] on button "Close" at bounding box center [935, 179] width 26 height 22
